Goal: Task Accomplishment & Management: Use online tool/utility

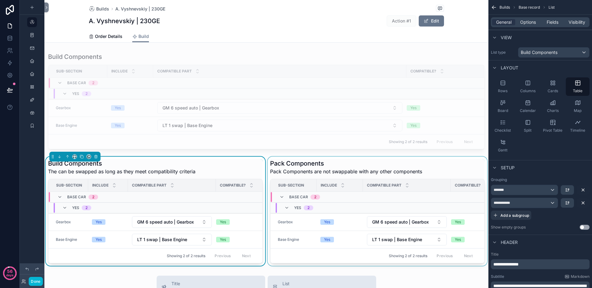
scroll to position [65, 0]
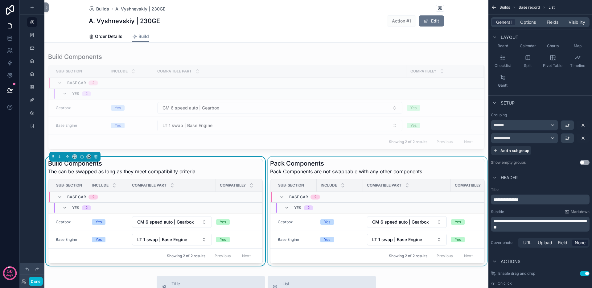
click at [294, 164] on div "scrollable content" at bounding box center [377, 211] width 222 height 109
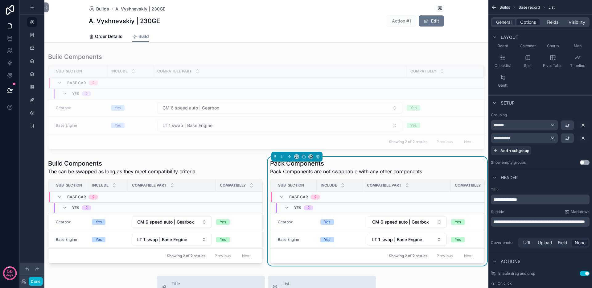
click at [526, 25] on span "Options" at bounding box center [528, 22] width 16 height 6
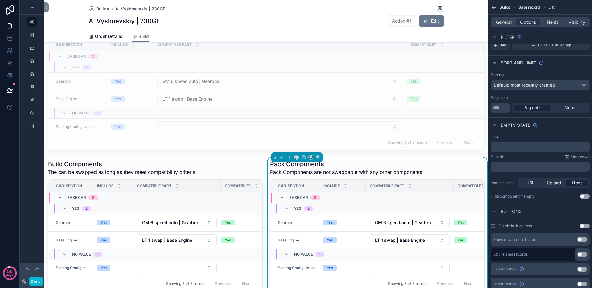
scroll to position [26, 0]
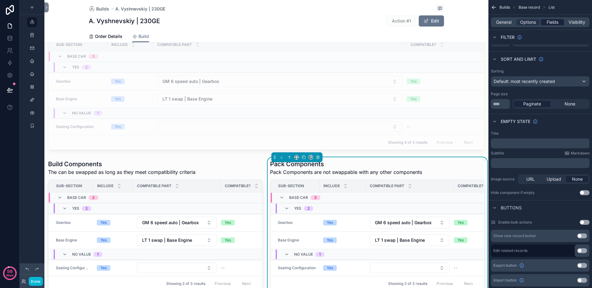
click at [551, 22] on span "Fields" at bounding box center [553, 22] width 12 height 6
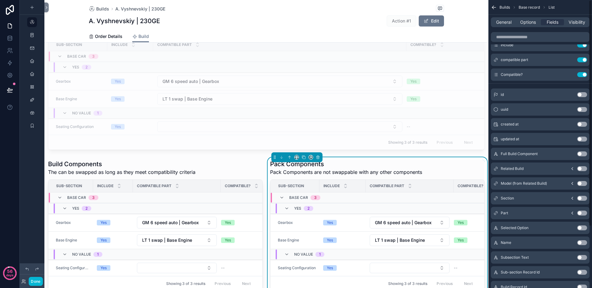
scroll to position [0, 0]
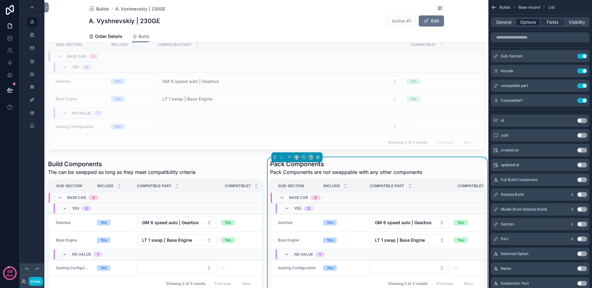
click at [530, 25] on span "Options" at bounding box center [528, 22] width 16 height 6
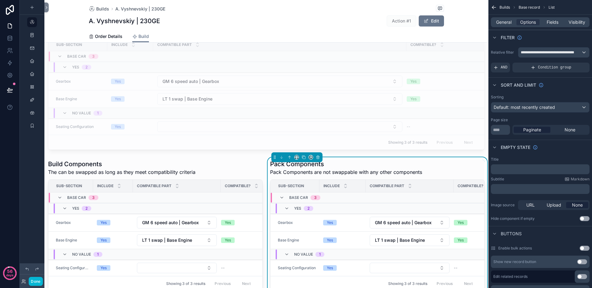
click at [506, 69] on span "AND" at bounding box center [504, 67] width 7 height 5
click at [576, 63] on div "scrollable content" at bounding box center [574, 63] width 9 height 9
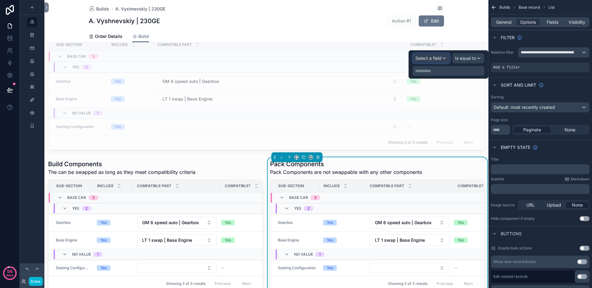
click at [438, 58] on span "Select a field" at bounding box center [428, 57] width 26 height 5
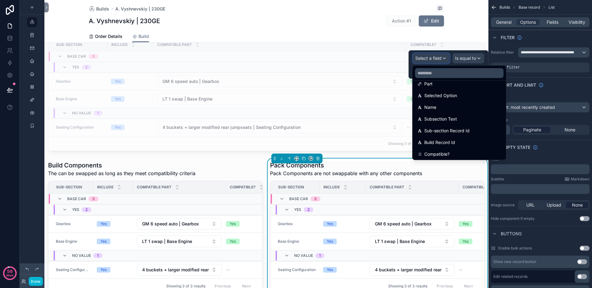
scroll to position [161, 0]
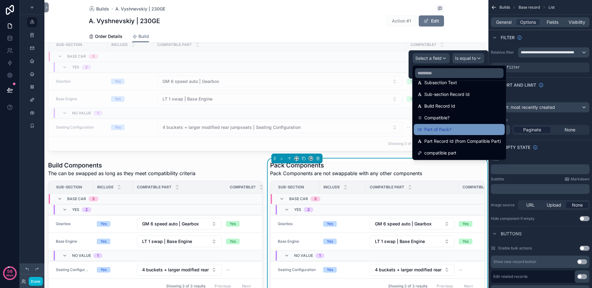
click at [458, 128] on div "Part of Pack?" at bounding box center [459, 129] width 84 height 7
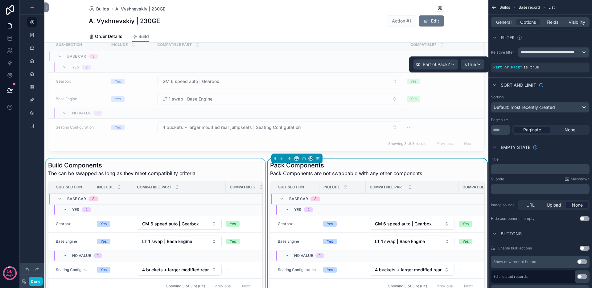
click at [203, 164] on div "scrollable content" at bounding box center [155, 226] width 222 height 137
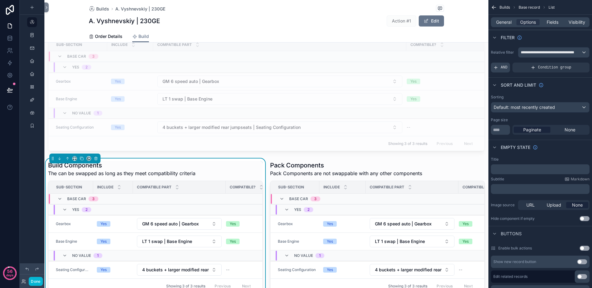
click at [497, 68] on icon "scrollable content" at bounding box center [495, 67] width 5 height 5
click at [572, 64] on icon "scrollable content" at bounding box center [574, 63] width 4 height 4
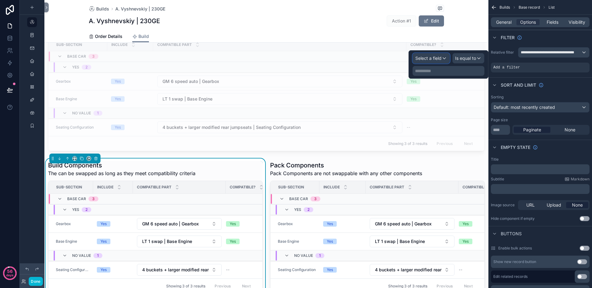
click at [438, 59] on span "Select a field" at bounding box center [428, 57] width 26 height 5
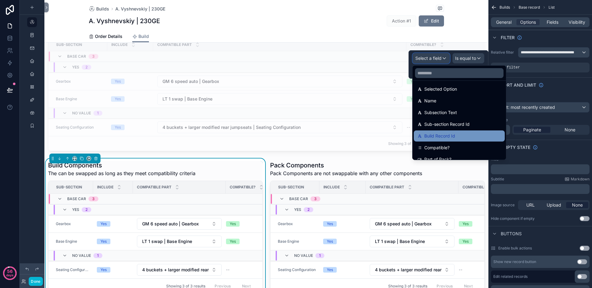
scroll to position [139, 0]
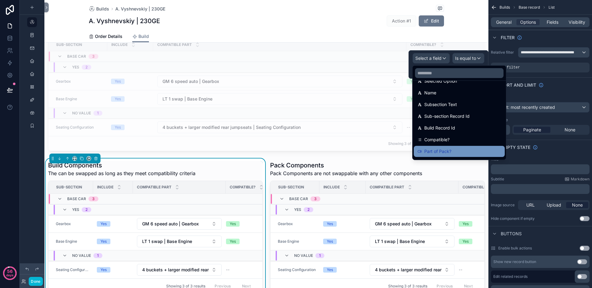
click at [455, 149] on div "Part of Pack?" at bounding box center [459, 151] width 84 height 7
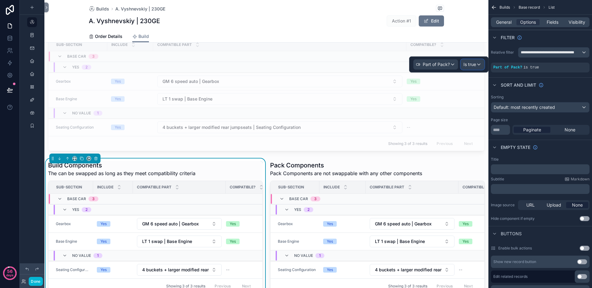
click at [474, 64] on span "Is true" at bounding box center [469, 64] width 13 height 6
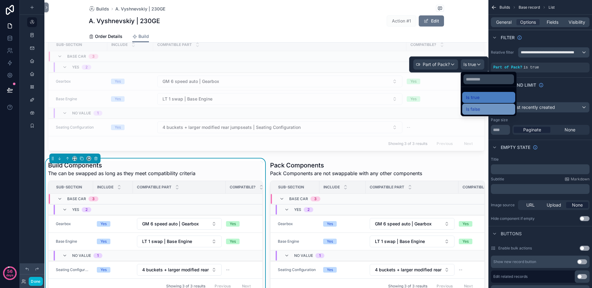
click at [481, 109] on div "Is false" at bounding box center [489, 108] width 46 height 7
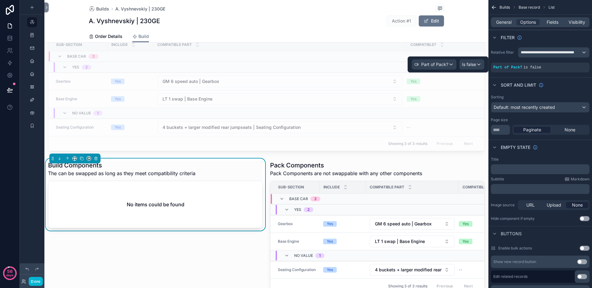
click at [168, 249] on div "Build Components The can be swapped as long as they meet compatibility criteria…" at bounding box center [155, 226] width 222 height 137
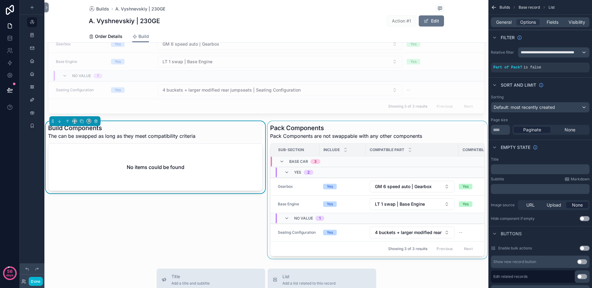
scroll to position [68, 0]
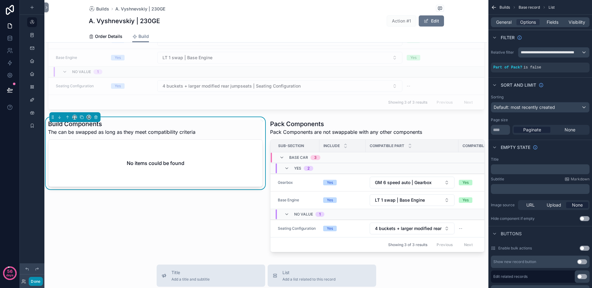
click at [38, 283] on button "Done" at bounding box center [36, 281] width 14 height 9
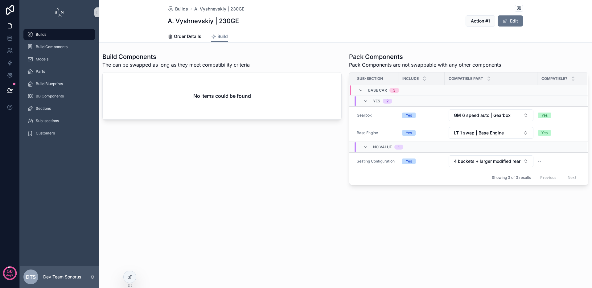
scroll to position [0, 0]
click at [128, 278] on icon at bounding box center [129, 276] width 5 height 5
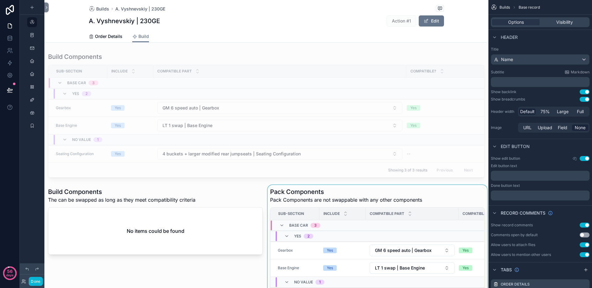
click at [332, 190] on div "scrollable content" at bounding box center [377, 253] width 222 height 137
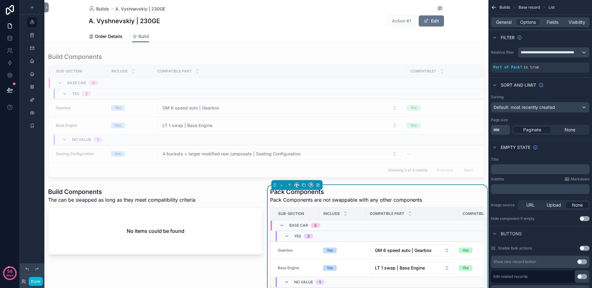
click at [342, 20] on div "A. Vyshnevskiy | 230GE Action #1 Edit" at bounding box center [266, 21] width 355 height 12
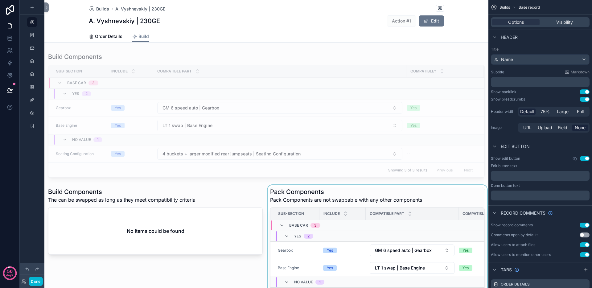
click at [344, 192] on div "scrollable content" at bounding box center [377, 253] width 222 height 137
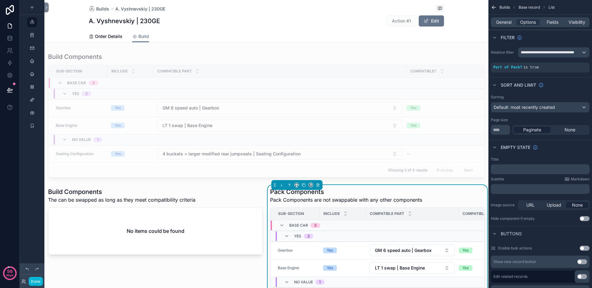
click at [345, 191] on h1 "Pack Components" at bounding box center [346, 191] width 152 height 9
click at [556, 21] on span "Fields" at bounding box center [553, 22] width 12 height 6
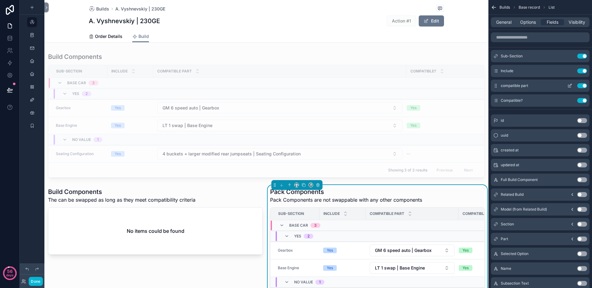
click at [571, 86] on icon "scrollable content" at bounding box center [569, 85] width 5 height 5
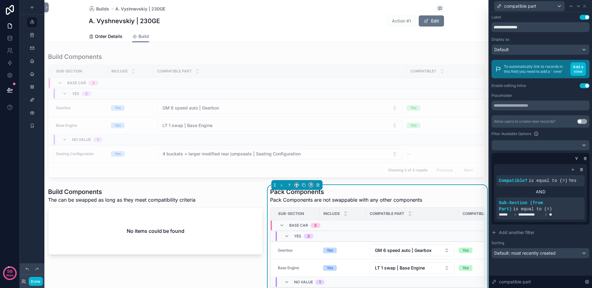
click at [585, 86] on button "Use setting" at bounding box center [585, 85] width 10 height 5
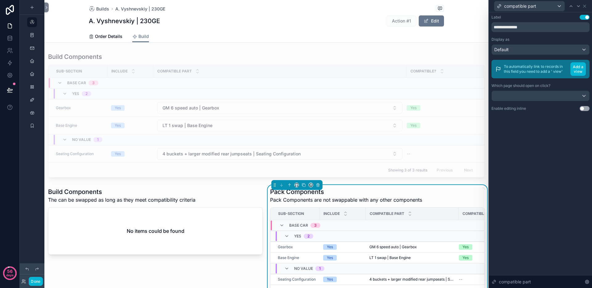
click at [265, 45] on div "Builds A. Vyshnevskiy | 230GE A. Vyshnevskiy | 230GE Action #1 Edit Build Order…" at bounding box center [266, 290] width 444 height 581
click at [32, 281] on button "Done" at bounding box center [36, 281] width 14 height 9
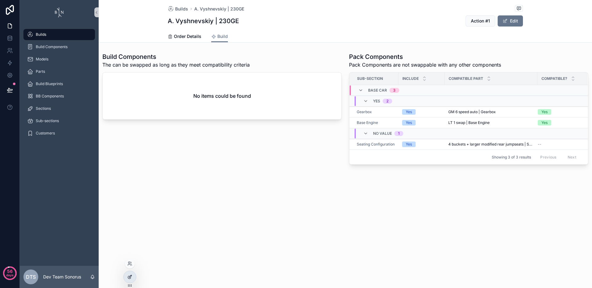
click at [133, 279] on div at bounding box center [130, 277] width 12 height 12
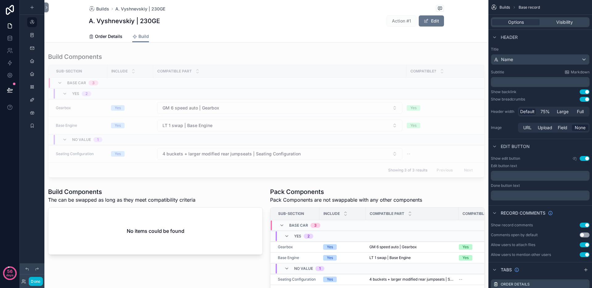
click at [383, 45] on div "Builds A. Vyshnevskiy | 230GE A. Vyshnevskiy | 230GE Action #1 Edit Build Order…" at bounding box center [266, 290] width 444 height 581
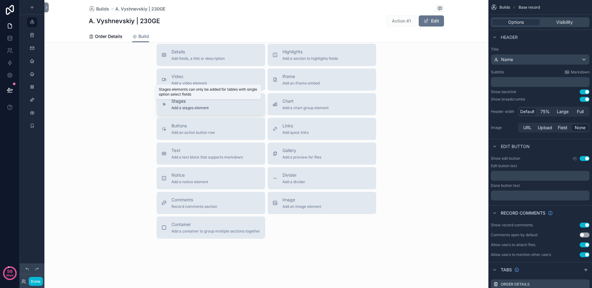
scroll to position [213, 0]
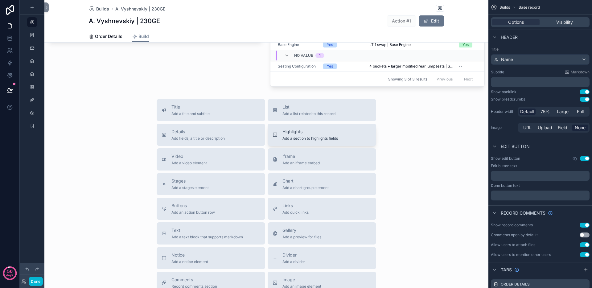
click at [296, 141] on span "Add a section to highlights fields" at bounding box center [309, 138] width 55 height 5
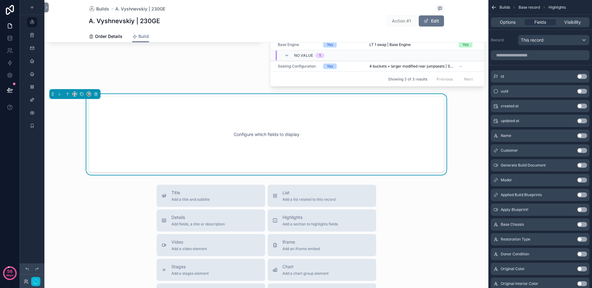
scroll to position [208, 0]
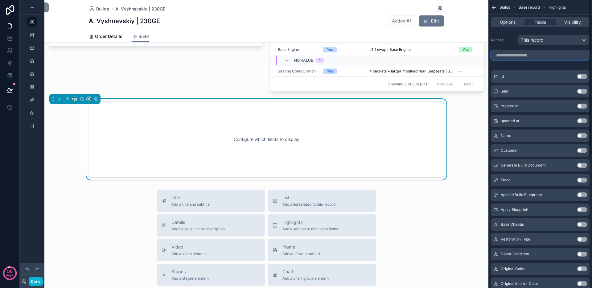
click at [533, 55] on input "scrollable content" at bounding box center [540, 55] width 99 height 10
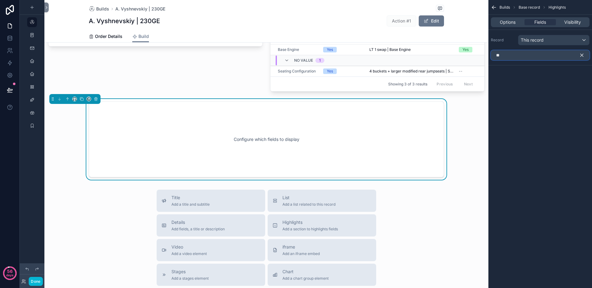
type input "*"
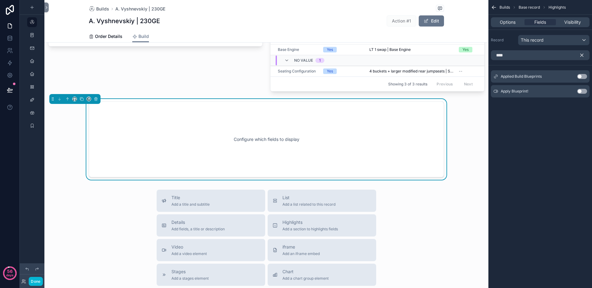
click at [582, 78] on button "Use setting" at bounding box center [582, 76] width 10 height 5
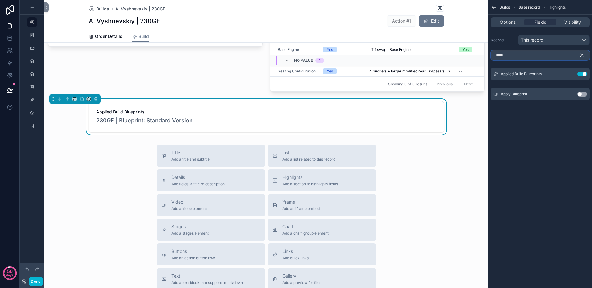
click at [562, 55] on input "****" at bounding box center [540, 55] width 99 height 10
type input "****"
click at [584, 80] on button "Use setting" at bounding box center [582, 81] width 10 height 5
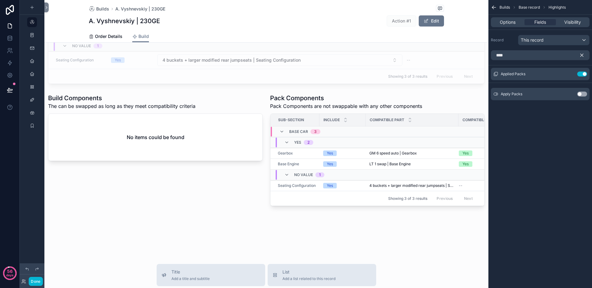
scroll to position [1, 0]
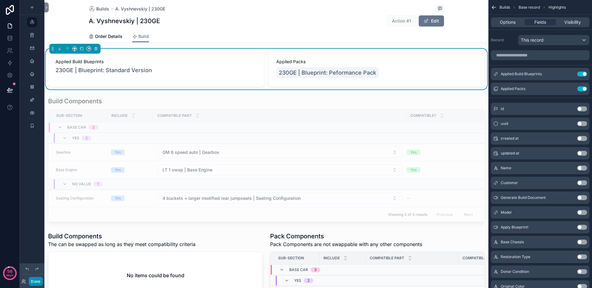
click at [39, 281] on button "Done" at bounding box center [36, 281] width 14 height 9
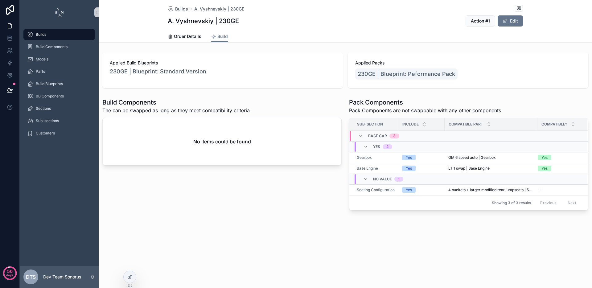
scroll to position [0, 0]
click at [129, 273] on div at bounding box center [130, 277] width 12 height 12
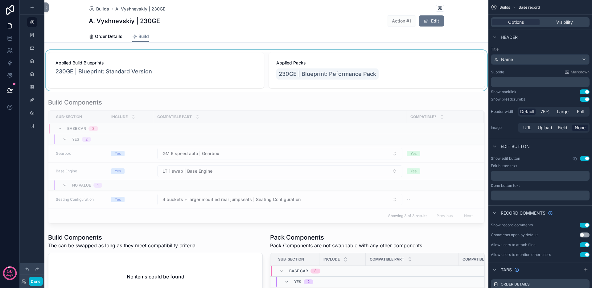
click at [199, 57] on div "scrollable content" at bounding box center [266, 70] width 444 height 41
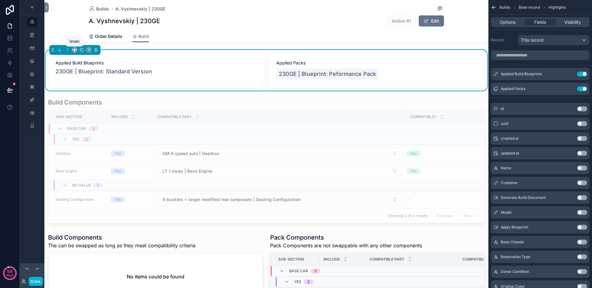
click at [73, 50] on icon "scrollable content" at bounding box center [74, 49] width 3 height 2
click at [85, 64] on span "Default" at bounding box center [84, 61] width 14 height 7
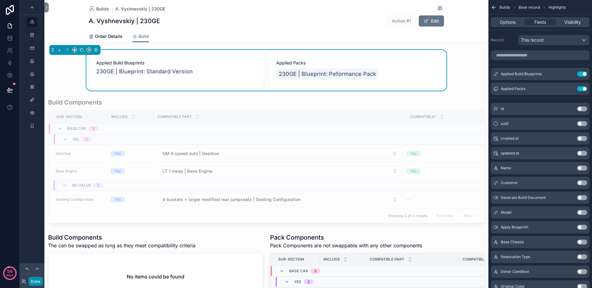
click at [35, 284] on button "Done" at bounding box center [36, 281] width 14 height 9
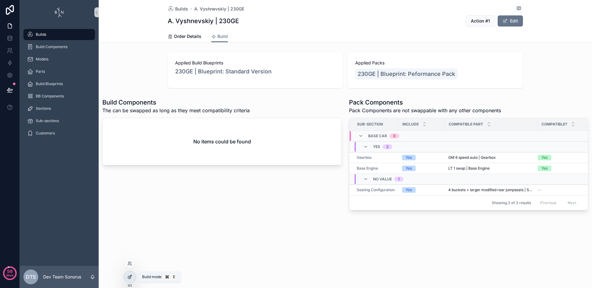
click at [127, 281] on div at bounding box center [130, 277] width 12 height 12
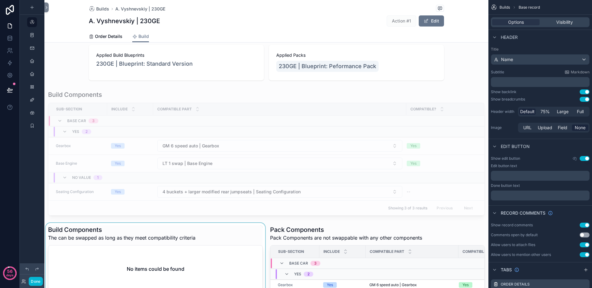
scroll to position [16, 0]
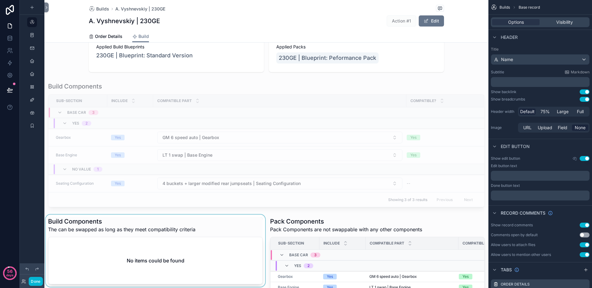
click at [145, 218] on div "scrollable content" at bounding box center [155, 273] width 222 height 117
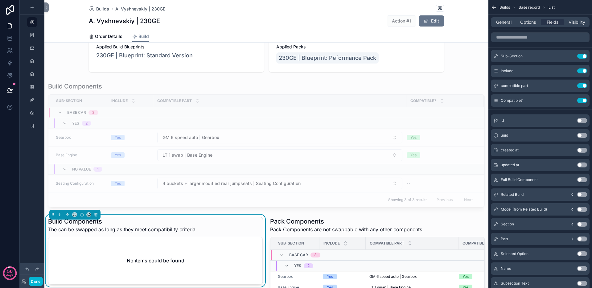
click at [74, 219] on div "scrollable content" at bounding box center [74, 215] width 51 height 10
click at [74, 216] on icon "scrollable content" at bounding box center [74, 214] width 4 height 4
click at [90, 160] on div "33%" at bounding box center [86, 162] width 19 height 7
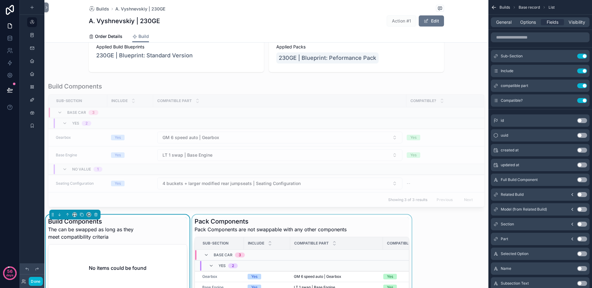
click at [215, 227] on div "scrollable content" at bounding box center [302, 273] width 222 height 117
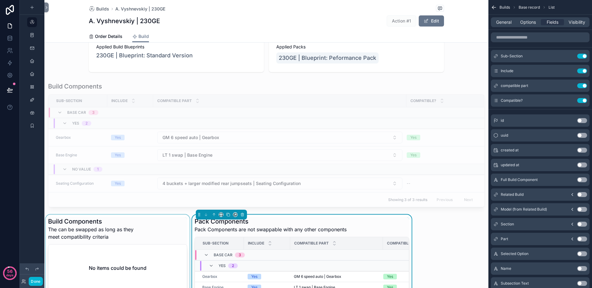
click at [119, 221] on div "scrollable content" at bounding box center [117, 273] width 146 height 117
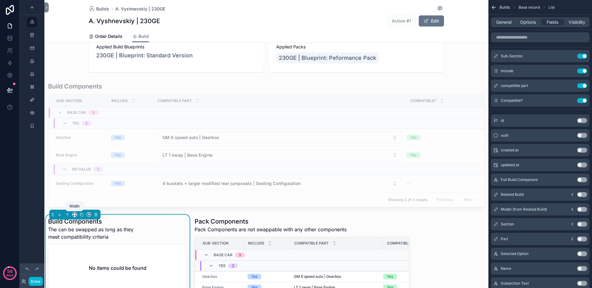
click at [72, 215] on button "scrollable content" at bounding box center [74, 214] width 5 height 5
click at [82, 184] on span "66%" at bounding box center [82, 185] width 10 height 7
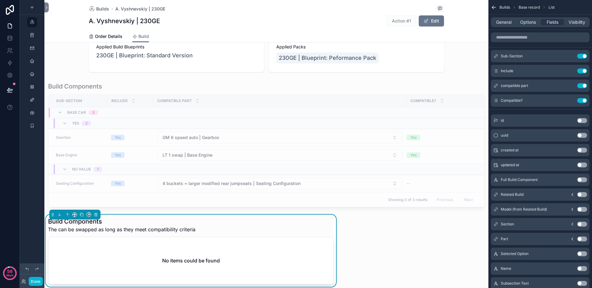
scroll to position [138, 0]
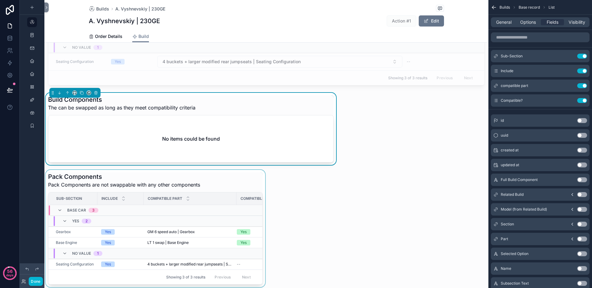
click at [203, 180] on div "scrollable content" at bounding box center [155, 228] width 222 height 117
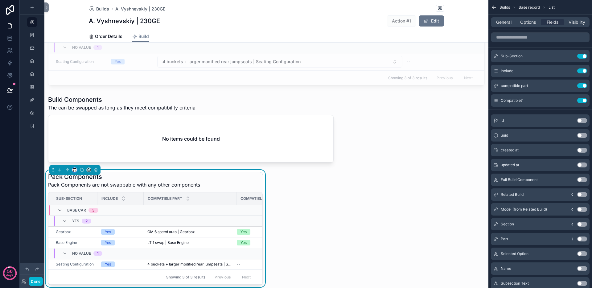
click at [75, 171] on icon "scrollable content" at bounding box center [74, 170] width 4 height 4
click at [86, 199] on ul "Default 25% 33% 50% 66% 75% Full width Large" at bounding box center [86, 213] width 29 height 79
click at [86, 203] on span "33%" at bounding box center [82, 204] width 10 height 7
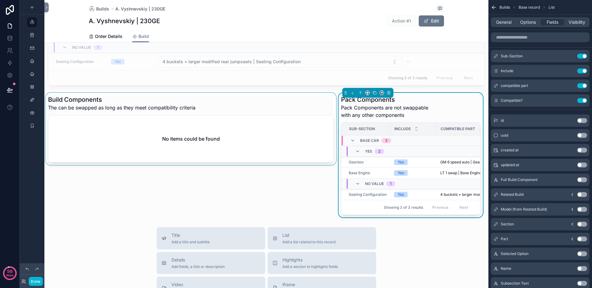
click at [264, 103] on div "scrollable content" at bounding box center [190, 155] width 293 height 125
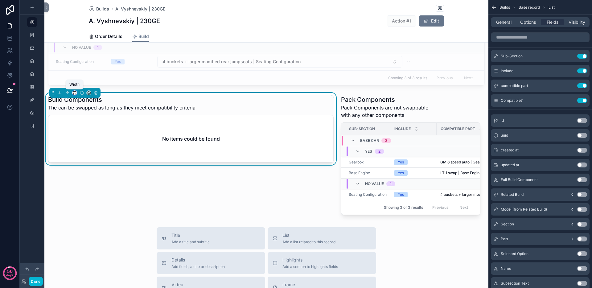
click at [75, 94] on icon "scrollable content" at bounding box center [75, 94] width 1 height 0
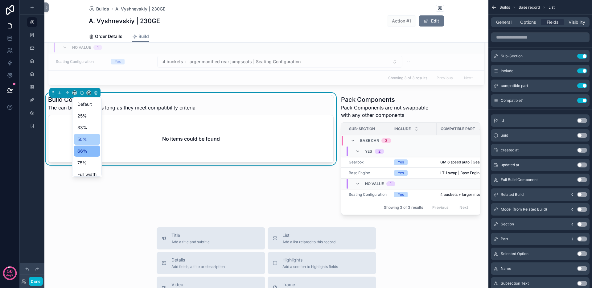
click at [84, 137] on span "50%" at bounding box center [82, 139] width 10 height 7
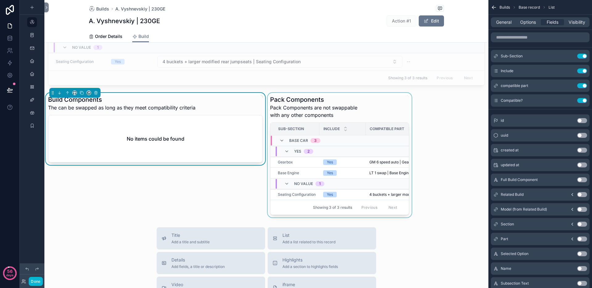
click at [318, 97] on div "scrollable content" at bounding box center [339, 155] width 146 height 125
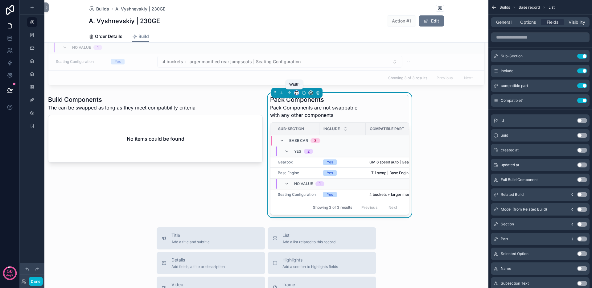
click at [294, 92] on icon "scrollable content" at bounding box center [296, 93] width 4 height 4
click at [301, 139] on span "50%" at bounding box center [302, 139] width 10 height 7
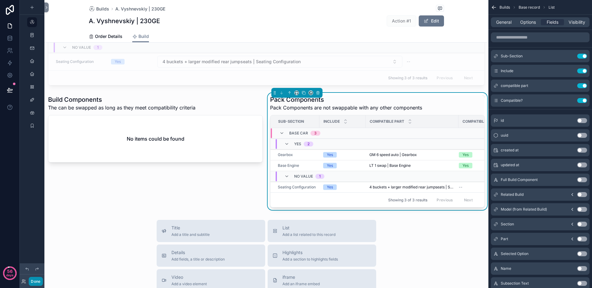
click at [38, 281] on button "Done" at bounding box center [36, 281] width 14 height 9
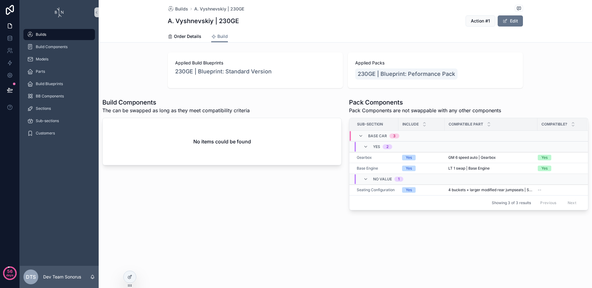
scroll to position [0, 0]
drag, startPoint x: 103, startPoint y: 103, endPoint x: 251, endPoint y: 111, distance: 147.9
click at [251, 111] on div "Build Components The can be swapped as long as they meet compatibility criteria" at bounding box center [221, 106] width 239 height 16
click at [252, 111] on div "Build Components The can be swapped as long as they meet compatibility criteria" at bounding box center [221, 106] width 239 height 16
drag, startPoint x: 349, startPoint y: 102, endPoint x: 510, endPoint y: 113, distance: 161.9
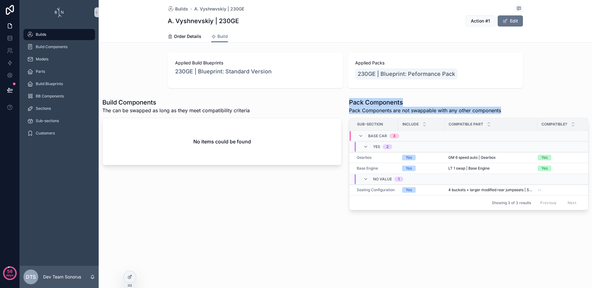
click at [510, 113] on div "Pack Components Pack Components are not swappable with any other components" at bounding box center [468, 106] width 239 height 16
click at [292, 100] on div "Build Components The can be swapped as long as they meet compatibility criteria" at bounding box center [221, 106] width 239 height 16
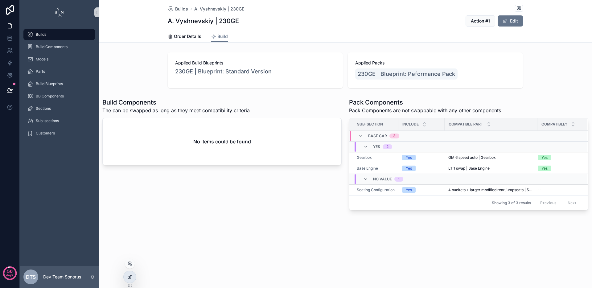
click at [130, 274] on div at bounding box center [130, 277] width 12 height 12
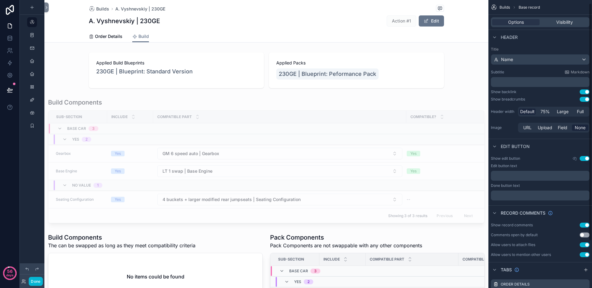
scroll to position [60, 0]
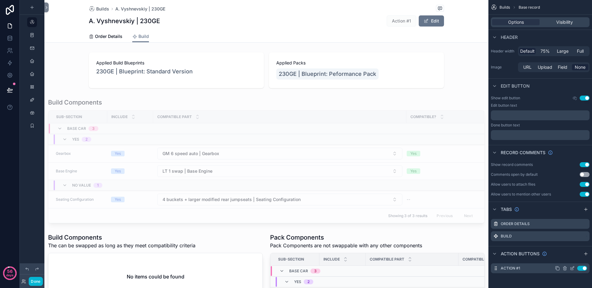
click at [571, 269] on icon "scrollable content" at bounding box center [572, 268] width 5 height 5
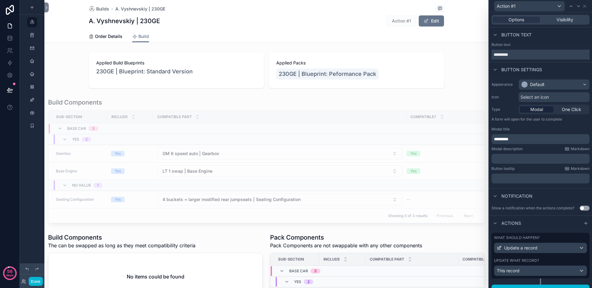
click at [528, 53] on input "*********" at bounding box center [540, 55] width 98 height 10
type input "**********"
click at [537, 99] on span "Select an icon" at bounding box center [534, 97] width 28 height 6
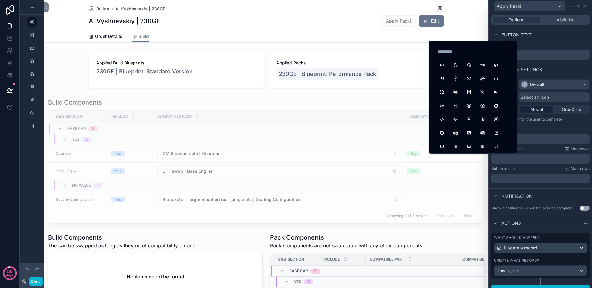
click at [461, 51] on input at bounding box center [473, 51] width 78 height 9
type input "****"
click at [471, 65] on button "PackageImport" at bounding box center [468, 64] width 11 height 11
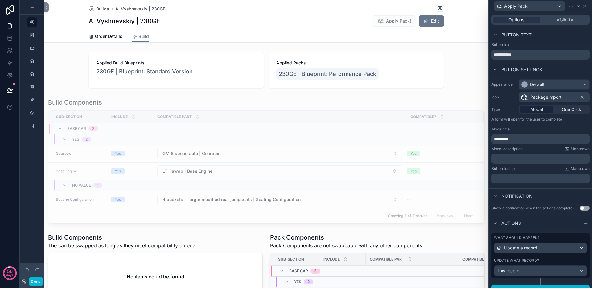
scroll to position [9, 0]
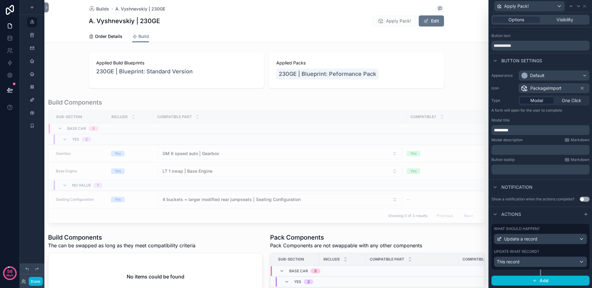
click at [530, 251] on label "Update what record?" at bounding box center [516, 251] width 45 height 5
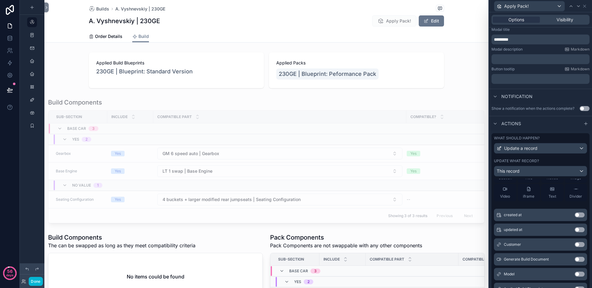
scroll to position [60, 0]
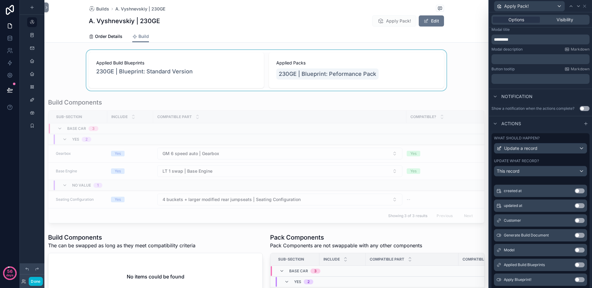
click at [366, 54] on div "scrollable content" at bounding box center [266, 70] width 444 height 41
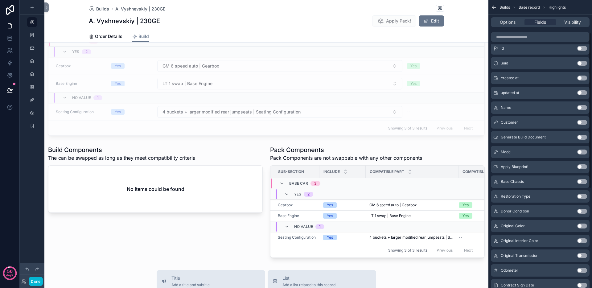
scroll to position [0, 0]
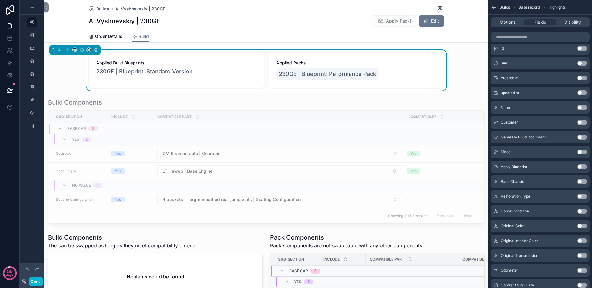
drag, startPoint x: 363, startPoint y: 33, endPoint x: 430, endPoint y: 38, distance: 67.4
click at [363, 33] on div "Order Details Build" at bounding box center [266, 37] width 355 height 12
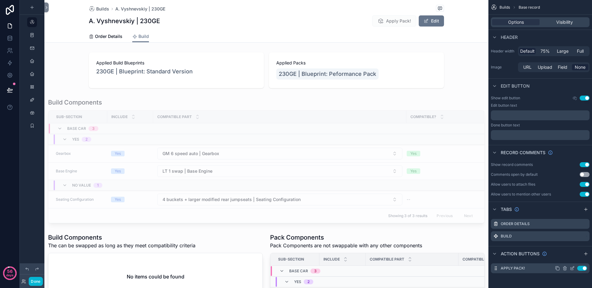
click at [572, 268] on icon "scrollable content" at bounding box center [573, 267] width 2 height 2
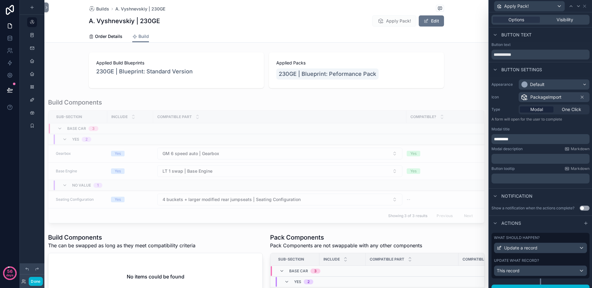
scroll to position [9, 0]
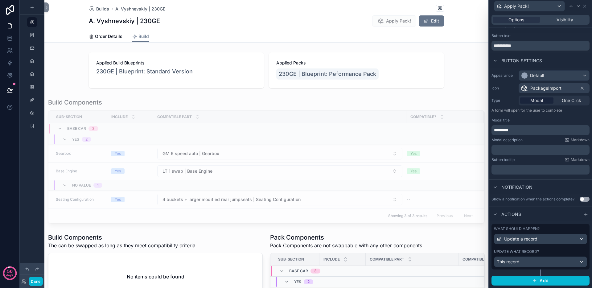
click at [542, 251] on div "Update what record?" at bounding box center [540, 251] width 93 height 5
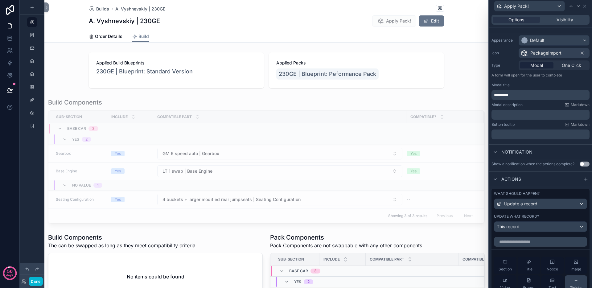
scroll to position [168, 0]
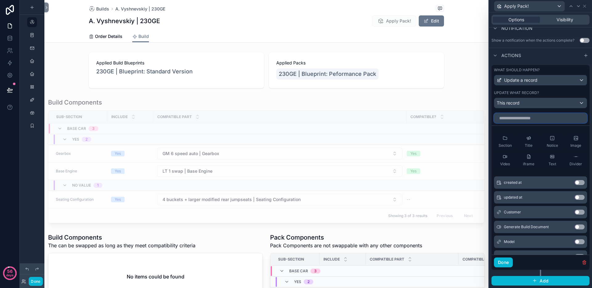
click at [536, 118] on input "text" at bounding box center [540, 118] width 93 height 10
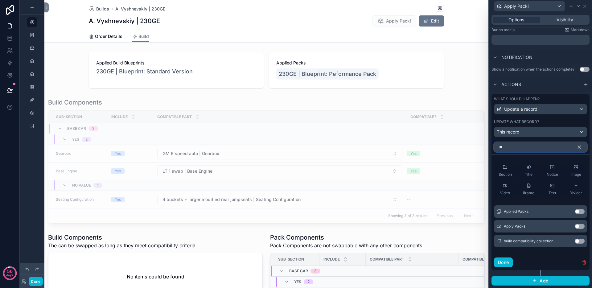
scroll to position [124, 0]
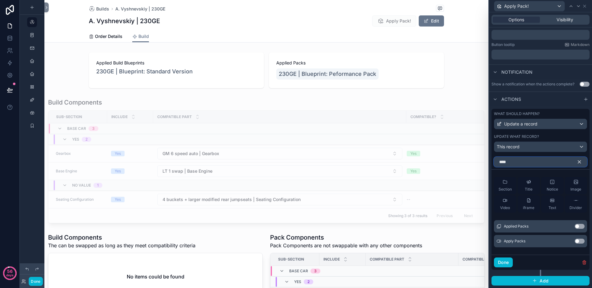
type input "****"
click at [575, 228] on button "Use setting" at bounding box center [580, 226] width 10 height 5
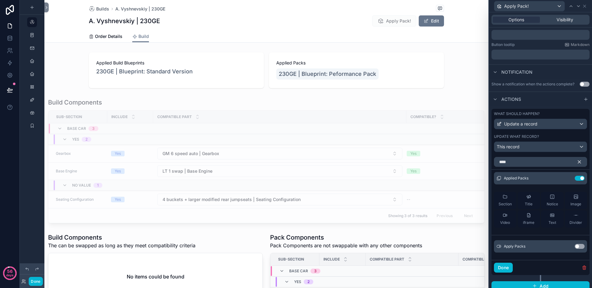
click at [576, 246] on button "Use setting" at bounding box center [580, 246] width 10 height 5
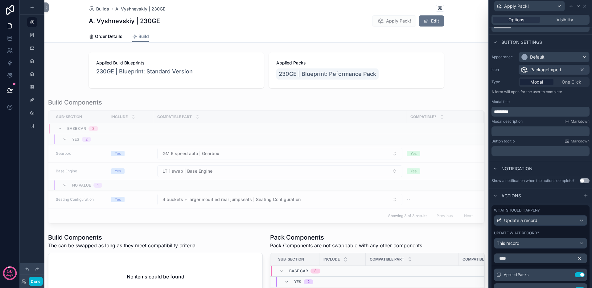
scroll to position [93, 0]
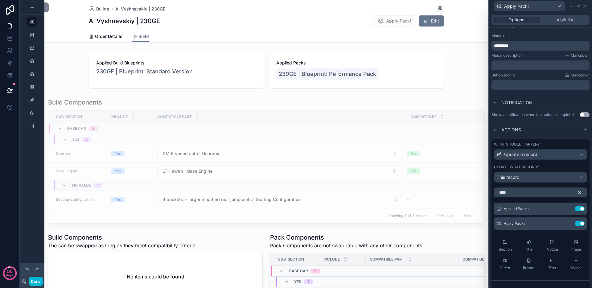
click at [577, 193] on button "button" at bounding box center [581, 192] width 10 height 10
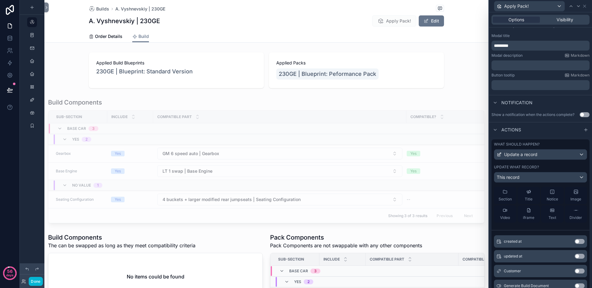
scroll to position [17, 0]
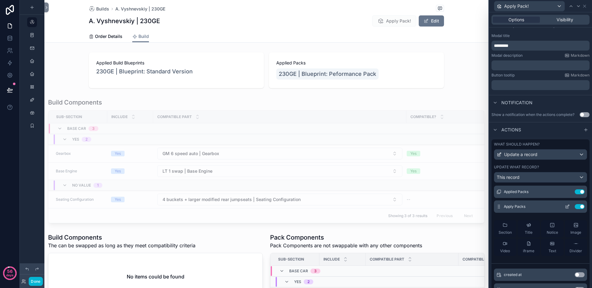
click at [507, 226] on div "Section" at bounding box center [504, 229] width 13 height 12
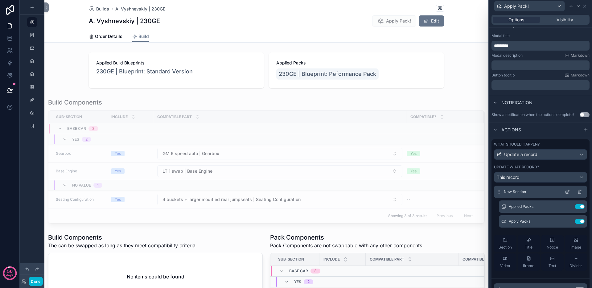
click at [568, 190] on icon at bounding box center [568, 190] width 1 height 1
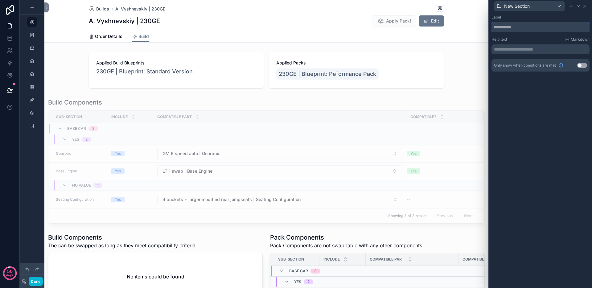
click at [514, 27] on input "text" at bounding box center [540, 27] width 98 height 10
type input "**********"
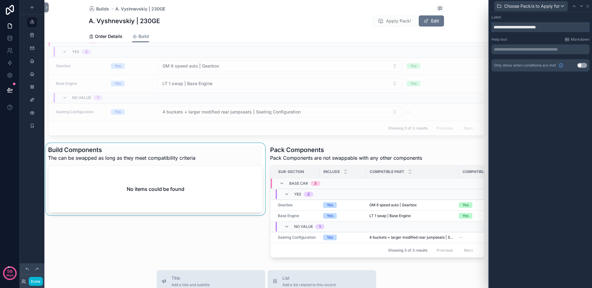
scroll to position [0, 0]
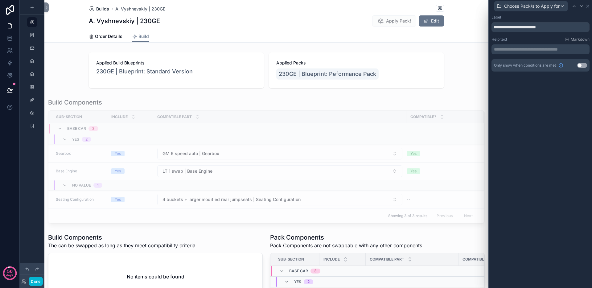
click at [98, 9] on span "Builds" at bounding box center [102, 9] width 13 height 6
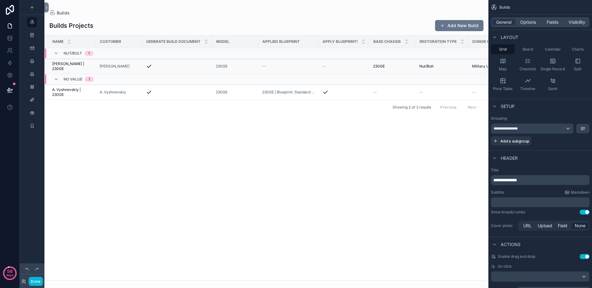
click at [84, 67] on span "[PERSON_NAME] | 230GE" at bounding box center [72, 66] width 40 height 10
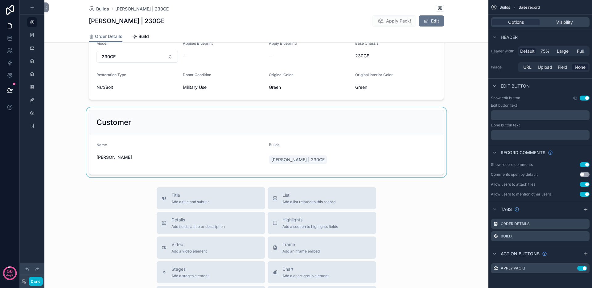
scroll to position [121, 0]
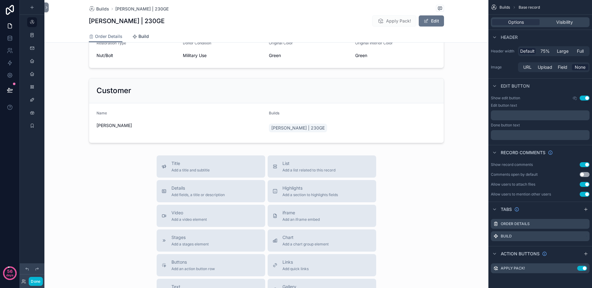
click at [141, 34] on span "Build" at bounding box center [143, 36] width 10 height 6
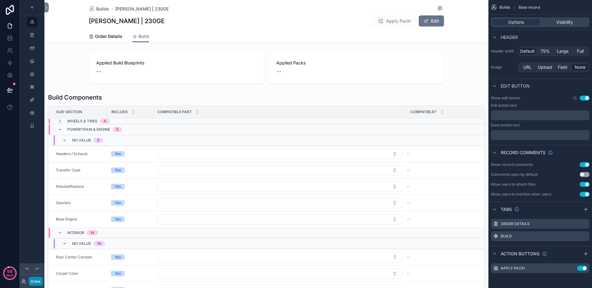
click at [37, 280] on button "Done" at bounding box center [36, 281] width 14 height 9
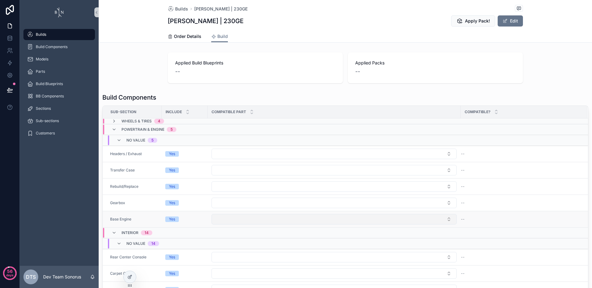
click at [314, 219] on button "Select Button" at bounding box center [333, 219] width 245 height 10
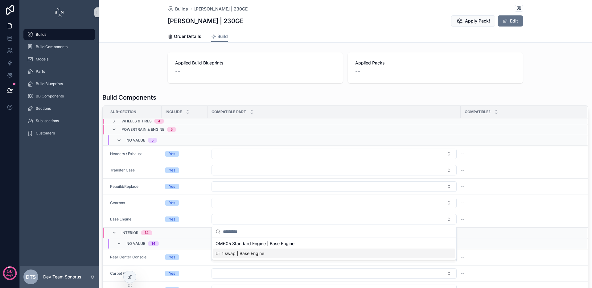
click at [246, 255] on span "LT 1 swap | Base Engine" at bounding box center [239, 253] width 49 height 6
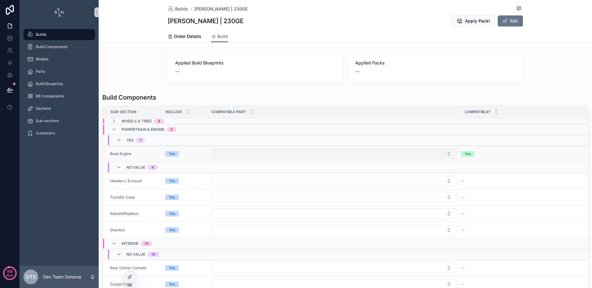
click at [252, 152] on button "Select Button" at bounding box center [333, 154] width 245 height 10
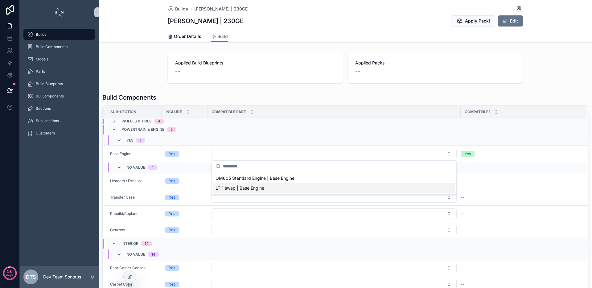
click at [253, 188] on span "LT 1 swap | Base Engine" at bounding box center [239, 188] width 49 height 6
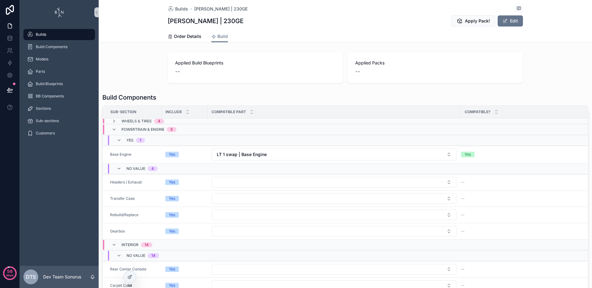
click at [100, 156] on div "Build Components Sub-Section Include Compatible part Compatible? Wheels & Tires…" at bounding box center [345, 208] width 493 height 234
